Goal: Navigation & Orientation: Find specific page/section

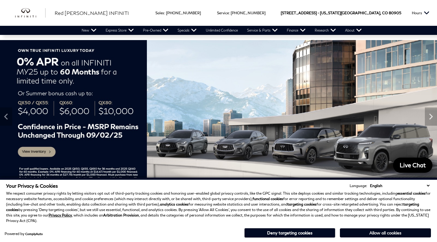
click at [385, 233] on button "Allow all cookies" at bounding box center [385, 232] width 91 height 9
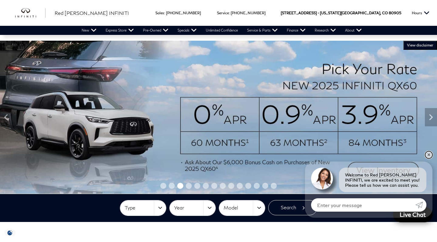
click at [426, 153] on link "✕" at bounding box center [428, 154] width 7 height 7
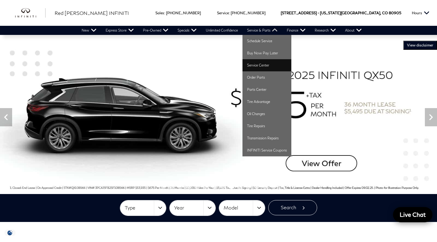
click at [267, 65] on link "Service Center" at bounding box center [266, 65] width 49 height 12
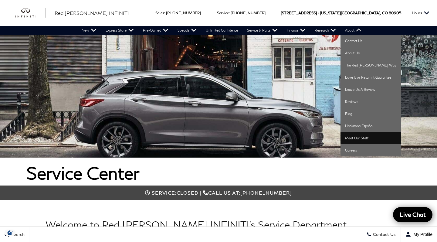
click at [360, 137] on link "Meet Our Staff" at bounding box center [370, 138] width 60 height 12
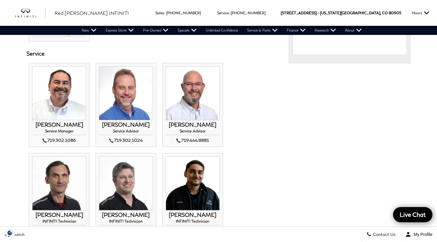
scroll to position [425, 0]
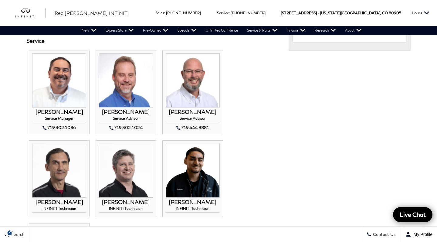
click at [65, 115] on h3 "CHRIS COLEMAN" at bounding box center [59, 112] width 54 height 6
click at [59, 78] on img at bounding box center [59, 80] width 54 height 54
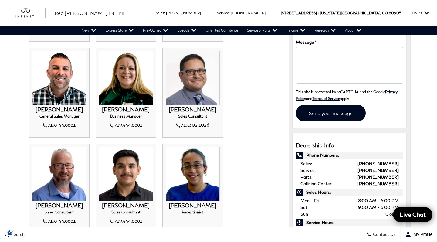
scroll to position [131, 0]
